Goal: Task Accomplishment & Management: Manage account settings

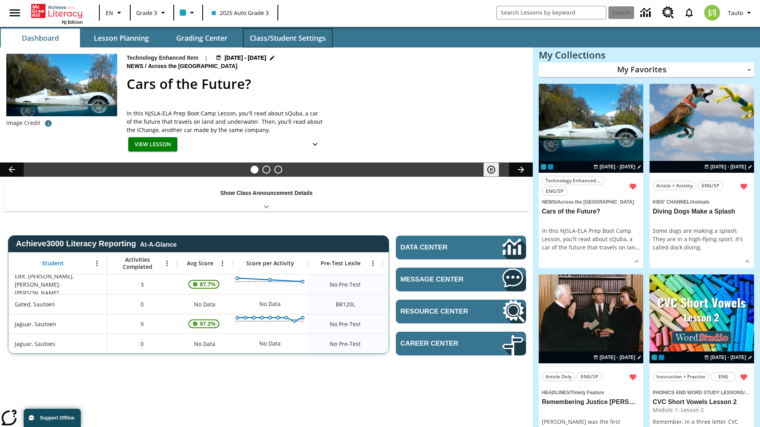
click at [287, 38] on button "Class/Student Settings" at bounding box center [287, 37] width 89 height 19
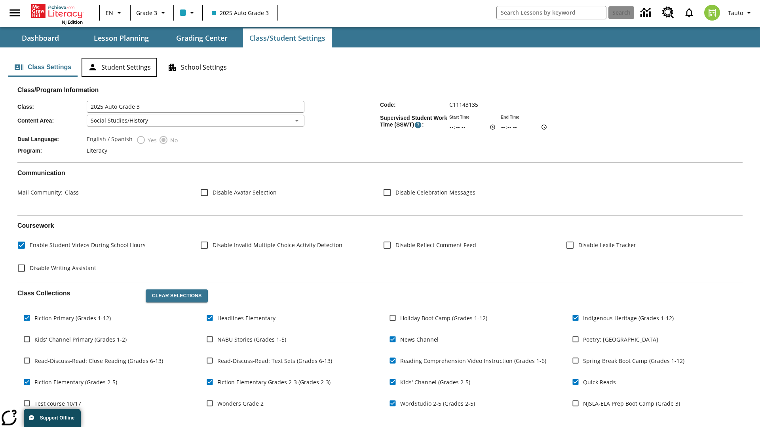
click at [119, 67] on button "Student Settings" at bounding box center [119, 67] width 76 height 19
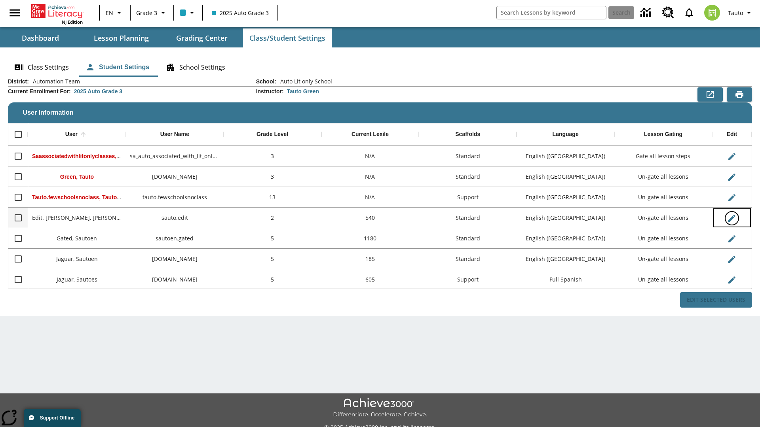
click at [731, 218] on icon "Edit User" at bounding box center [731, 218] width 7 height 7
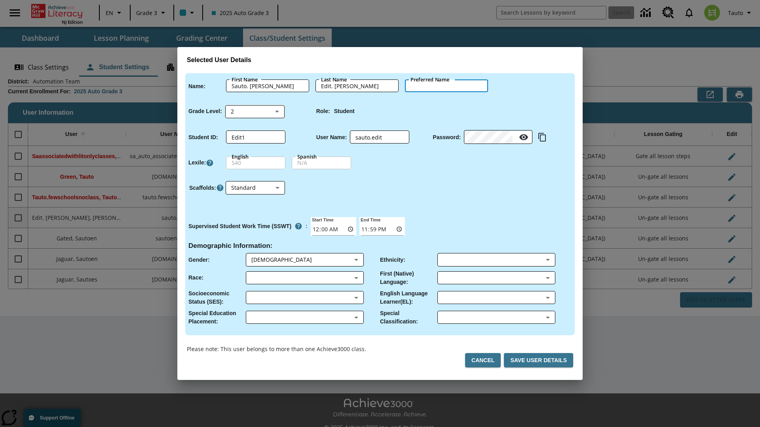
type input "[PERSON_NAME]"
click at [486, 360] on button "Cancel" at bounding box center [483, 360] width 36 height 15
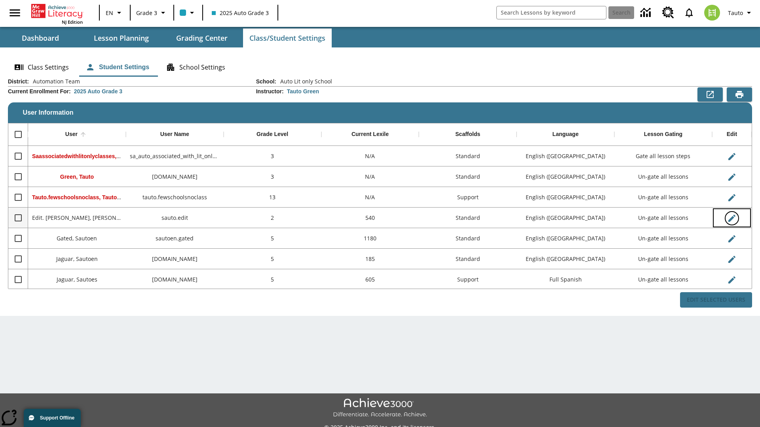
click at [731, 218] on icon "Edit User" at bounding box center [731, 218] width 7 height 7
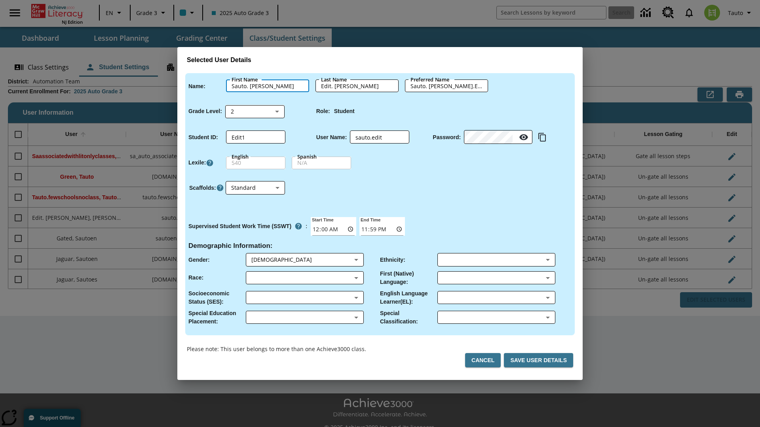
type input "Sauto. [PERSON_NAME]"
type input "Edit. [PERSON_NAME]"
type input "Sauto. [PERSON_NAME].Edit. [PERSON_NAME]"
click at [255, 111] on body "Skip to main content NJ Edition EN Grade 3 2025 Auto Grade 3 Search 0 Tauto Das…" at bounding box center [380, 222] width 760 height 445
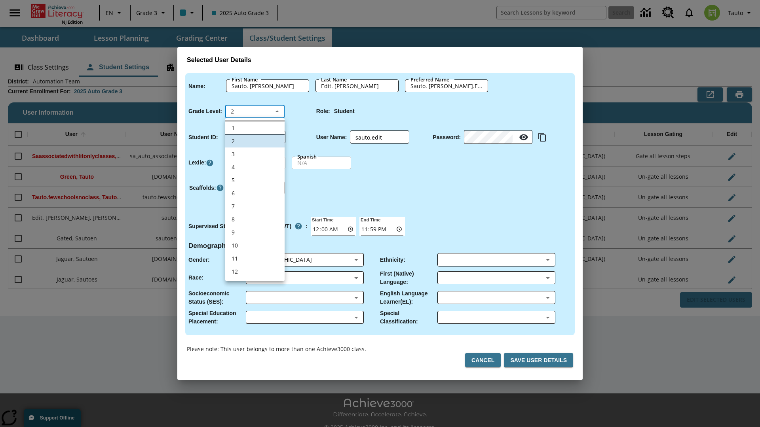
click at [255, 128] on li "1" at bounding box center [254, 127] width 59 height 13
type input "1"
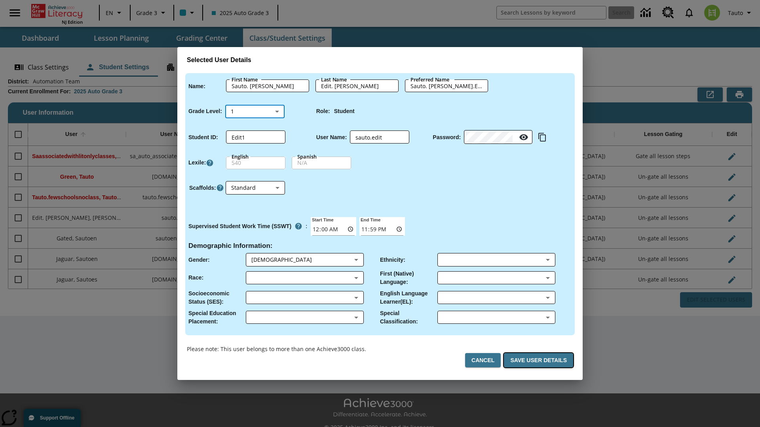
click at [540, 360] on button "Save User Details" at bounding box center [538, 360] width 69 height 15
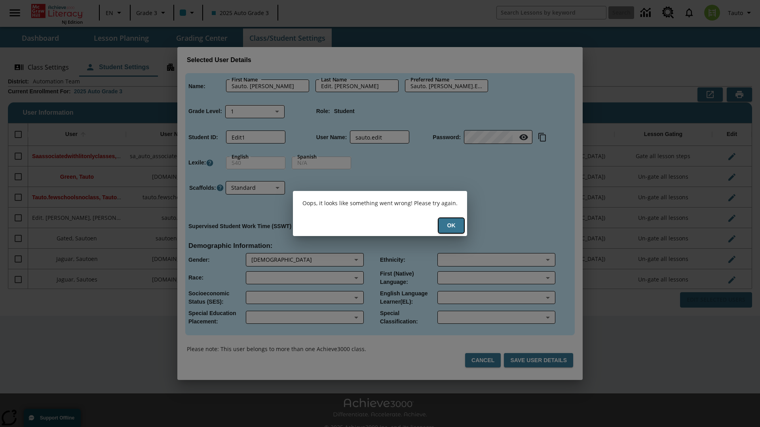
click at [451, 225] on button "Ok" at bounding box center [450, 225] width 25 height 15
